Goal: Information Seeking & Learning: Learn about a topic

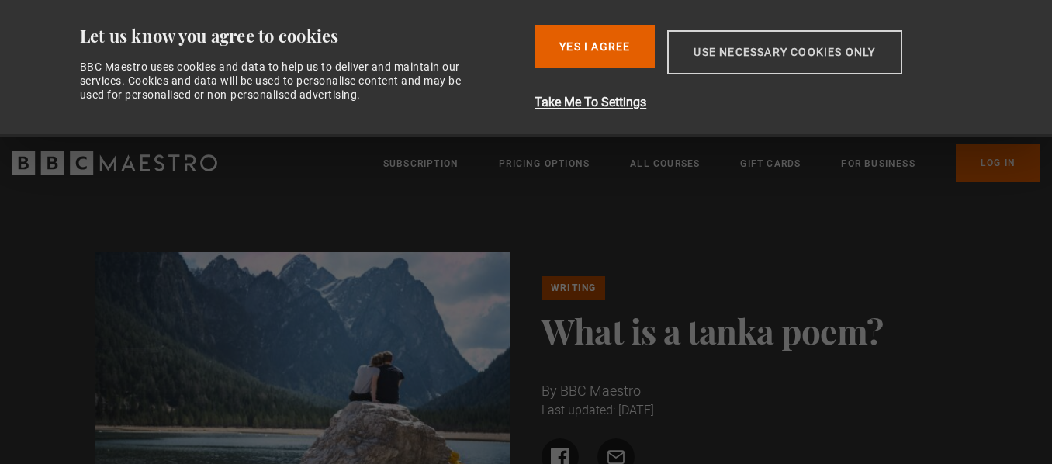
click at [777, 57] on button "Use necessary cookies only" at bounding box center [784, 52] width 234 height 44
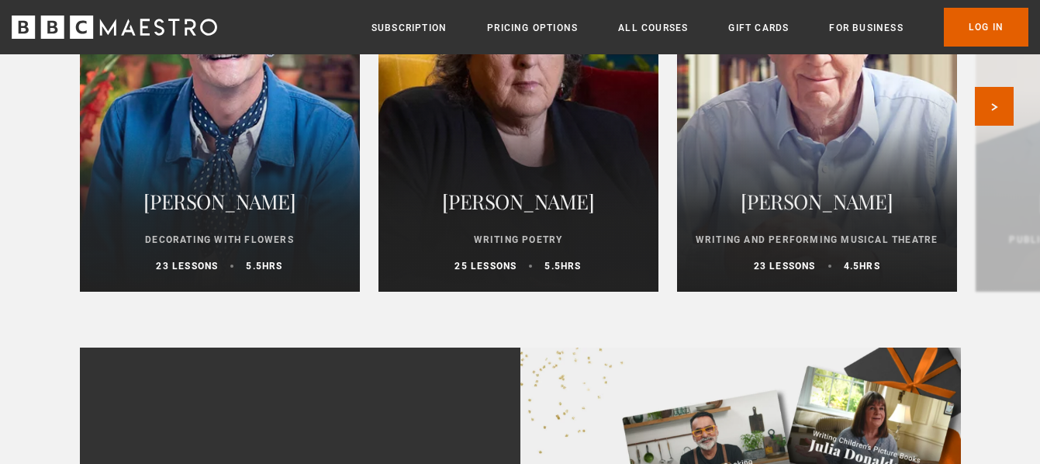
scroll to position [3491, 0]
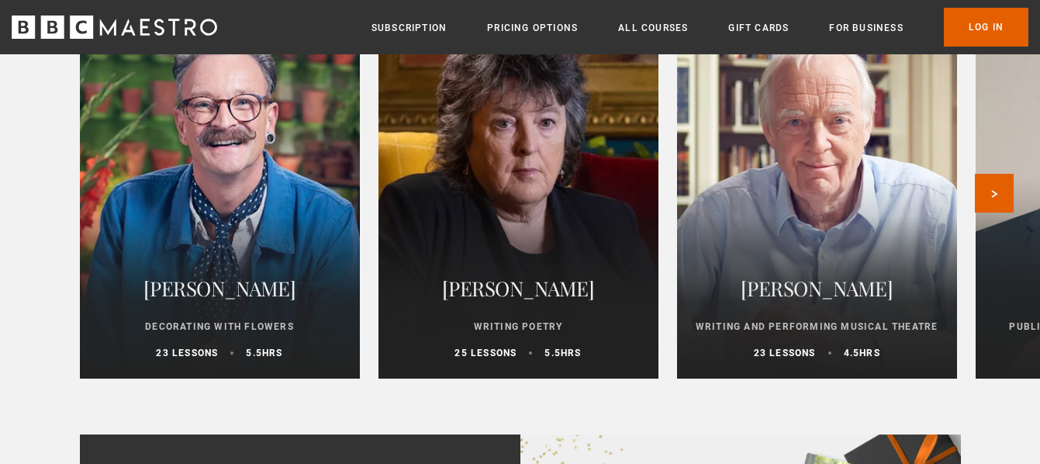
click at [538, 293] on h2 "[PERSON_NAME]" at bounding box center [518, 288] width 243 height 37
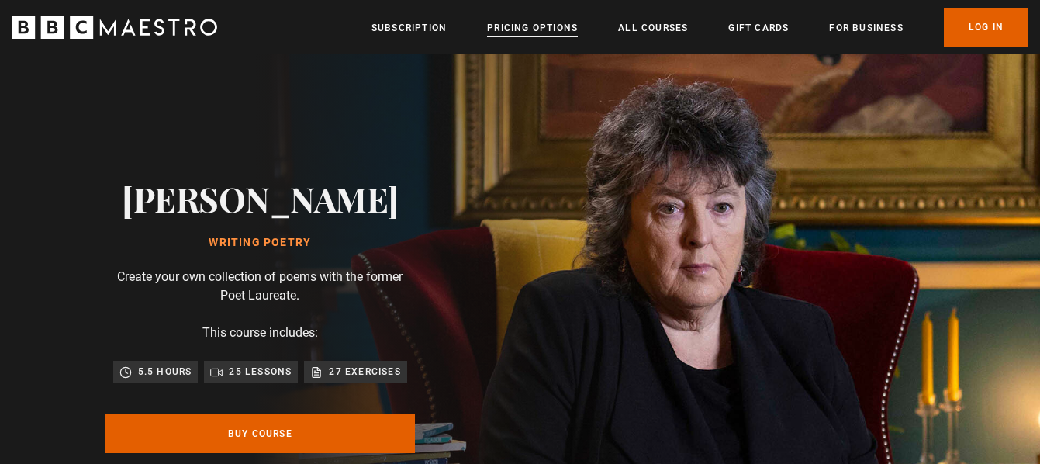
click at [508, 23] on link "Pricing Options" at bounding box center [532, 28] width 91 height 16
click at [655, 26] on link "All Courses" at bounding box center [653, 28] width 70 height 16
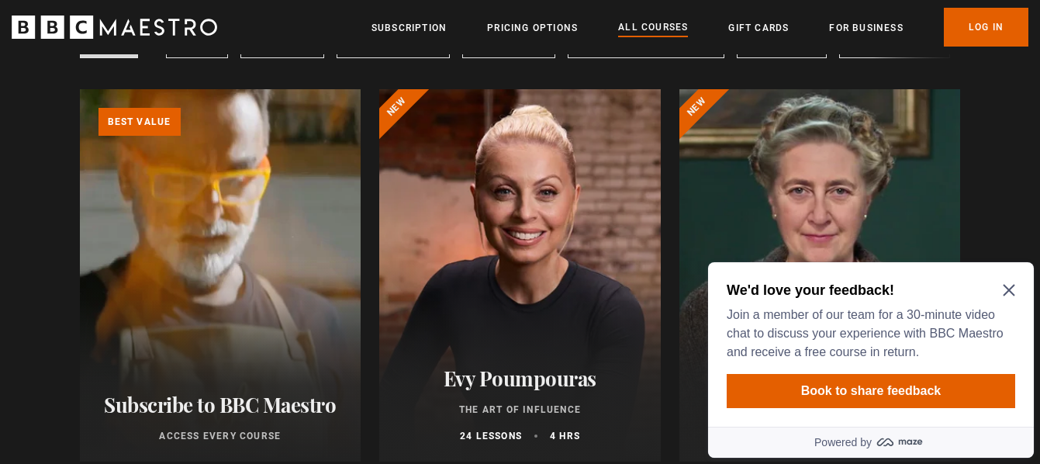
scroll to position [155, 0]
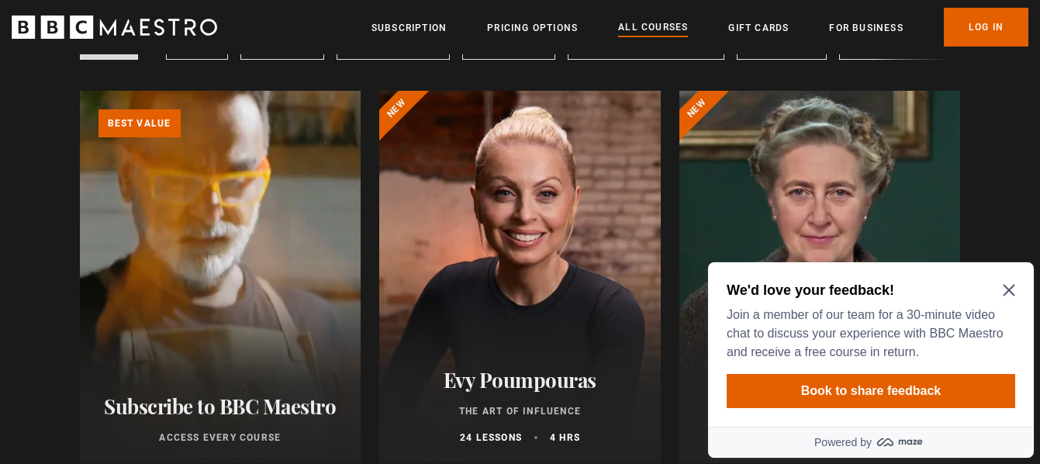
click at [1005, 286] on icon "Close Maze Prompt" at bounding box center [1009, 291] width 12 height 12
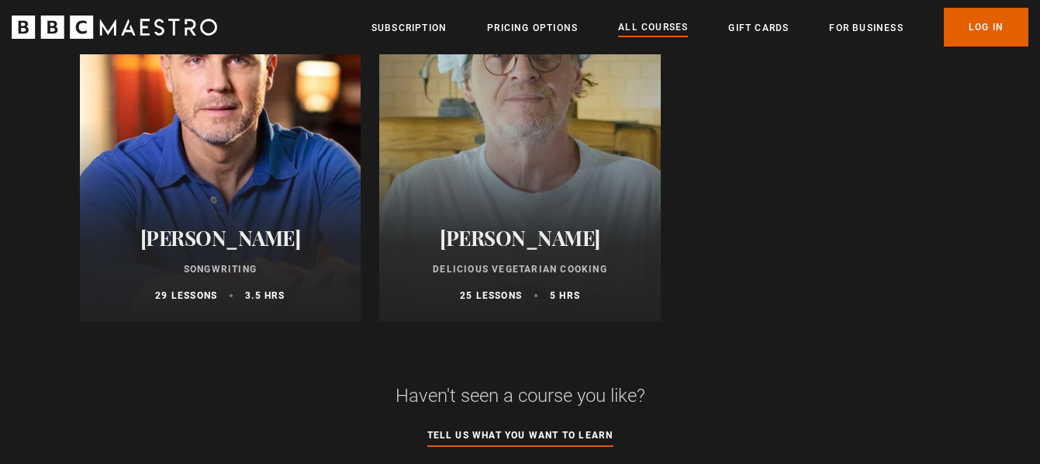
scroll to position [6051, 0]
